Goal: Information Seeking & Learning: Find specific fact

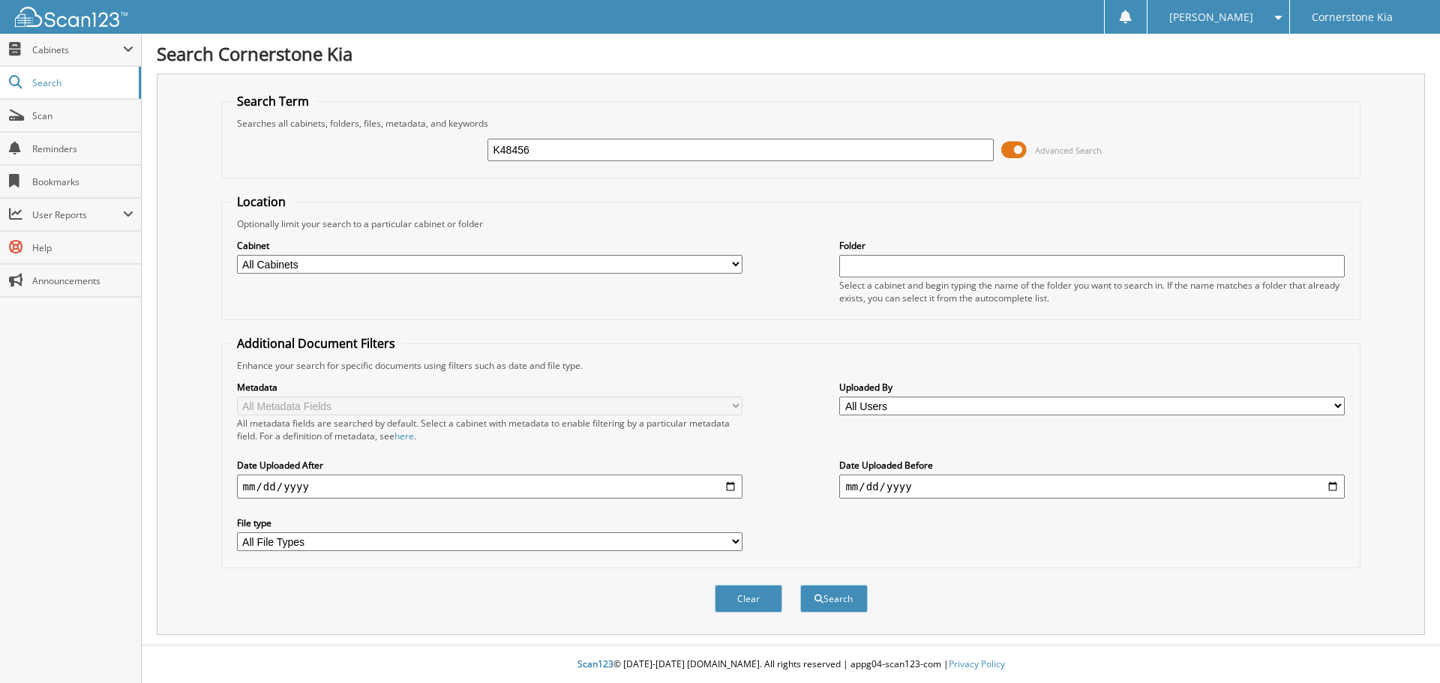
type input "K48456"
click at [800, 585] on button "Search" at bounding box center [834, 599] width 68 height 28
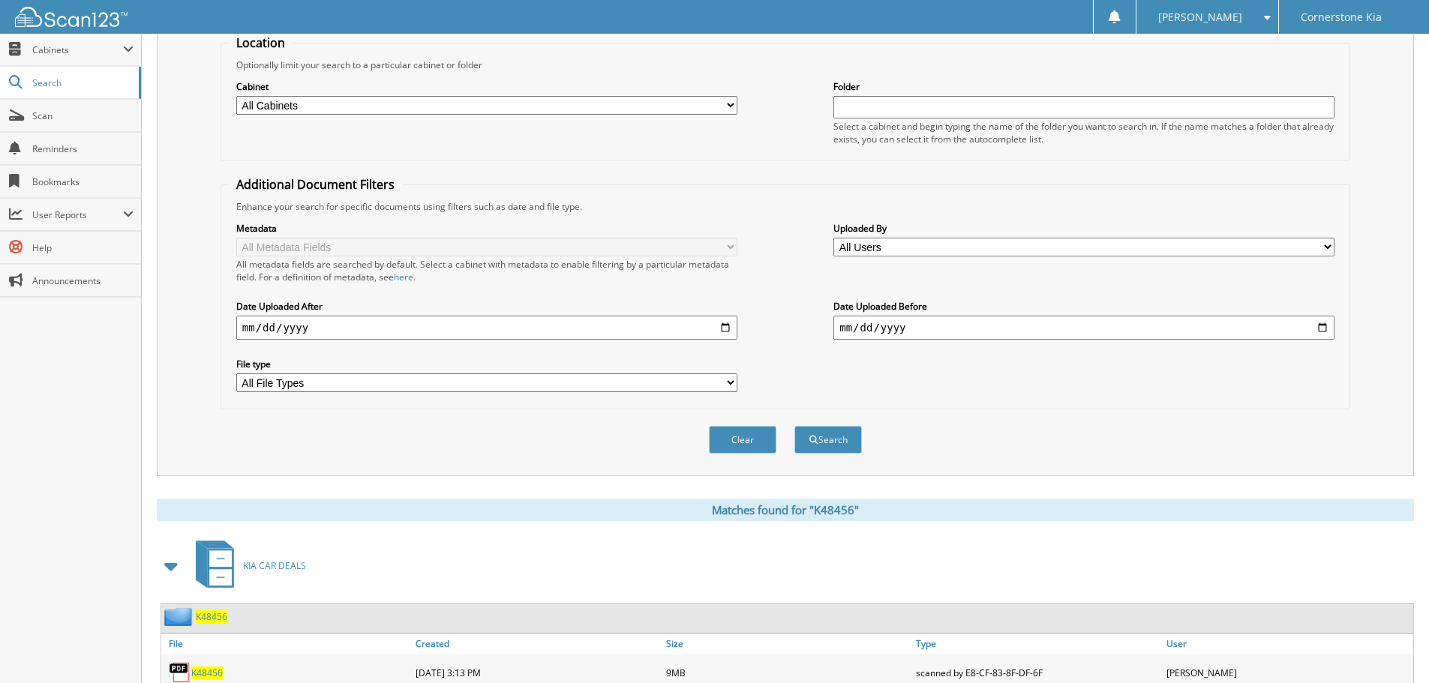
scroll to position [375, 0]
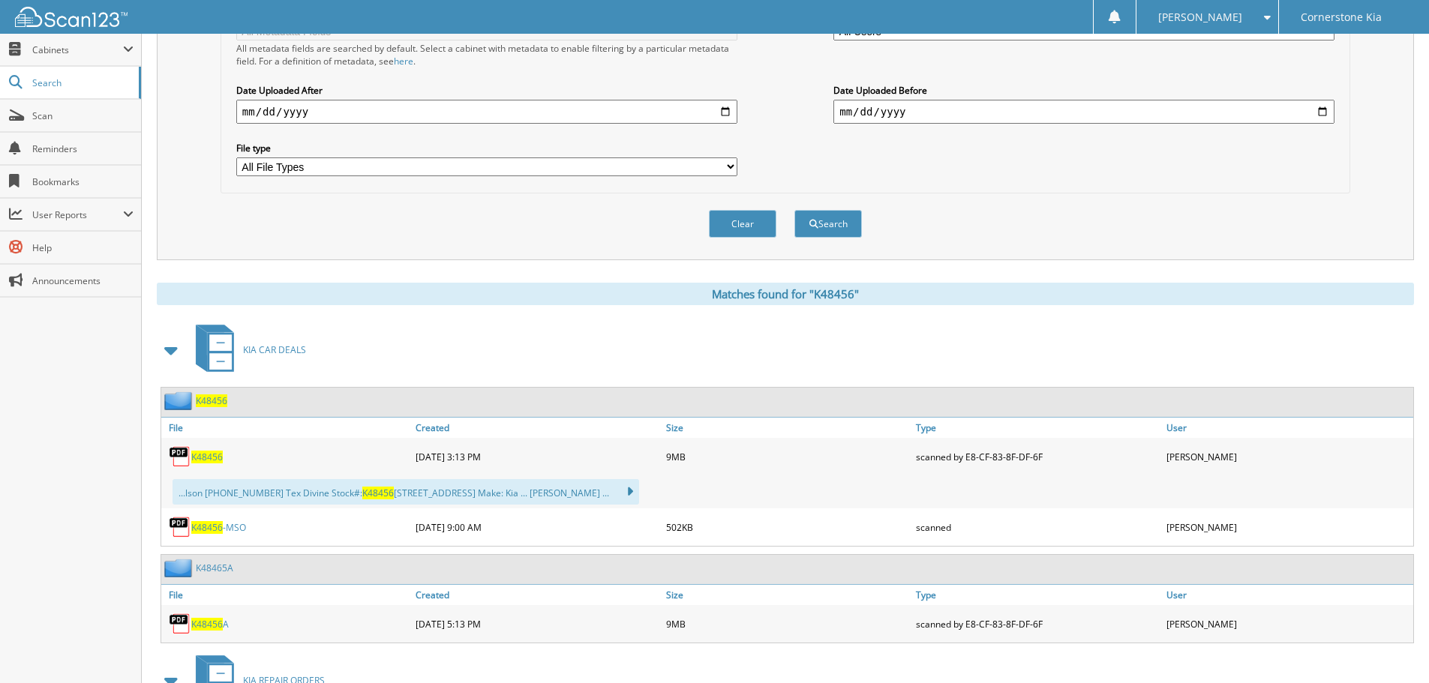
click at [209, 458] on span "K48456" at bounding box center [207, 457] width 32 height 13
